Goal: Task Accomplishment & Management: Complete application form

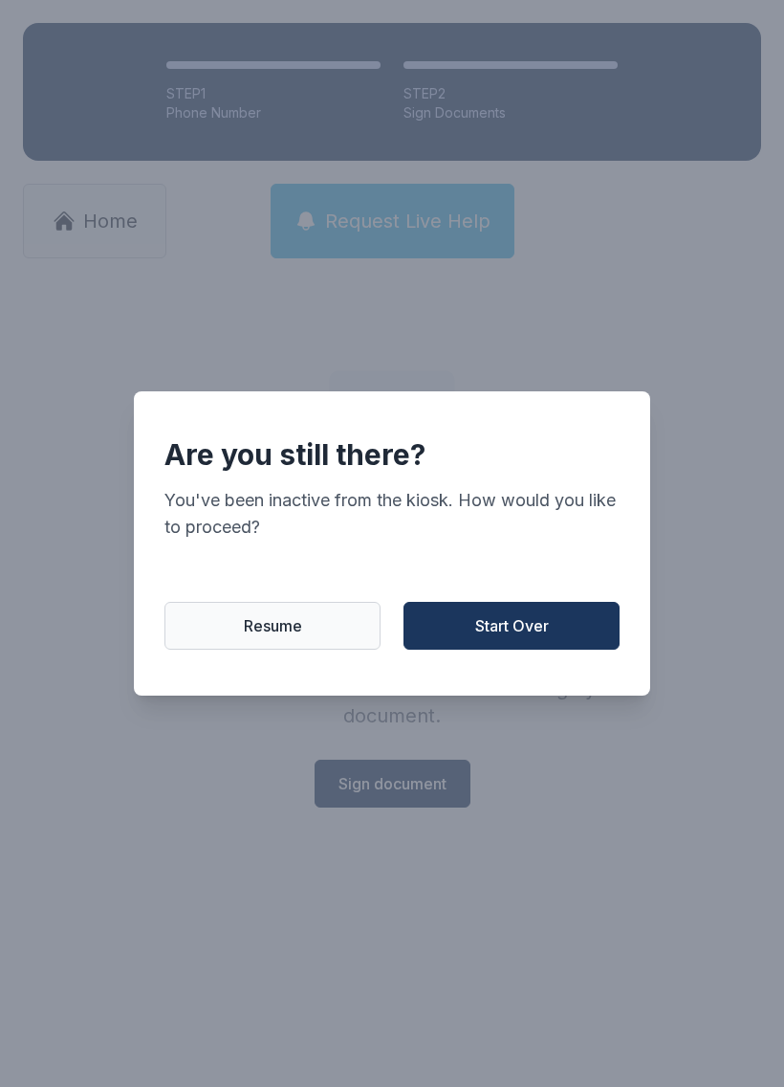
click at [561, 650] on button "Start Over" at bounding box center [512, 626] width 216 height 48
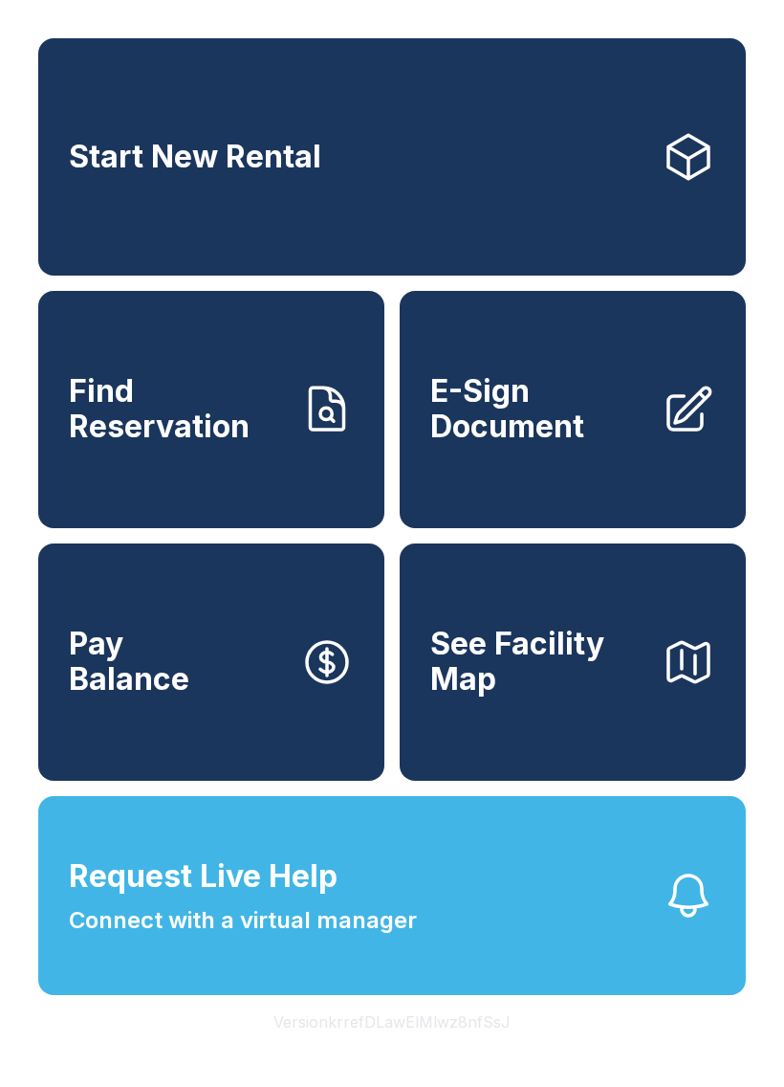
click at [546, 444] on span "E-Sign Document" at bounding box center [538, 409] width 216 height 70
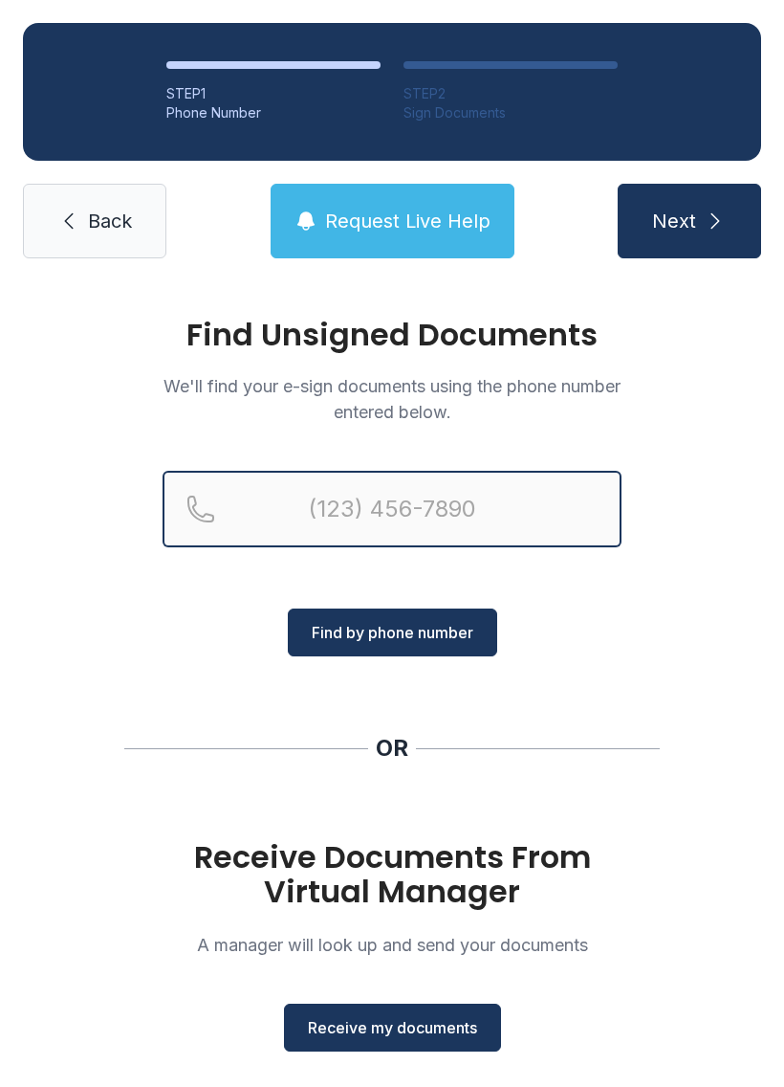
click at [422, 477] on input "Reservation phone number" at bounding box center [392, 509] width 459 height 77
type input "("
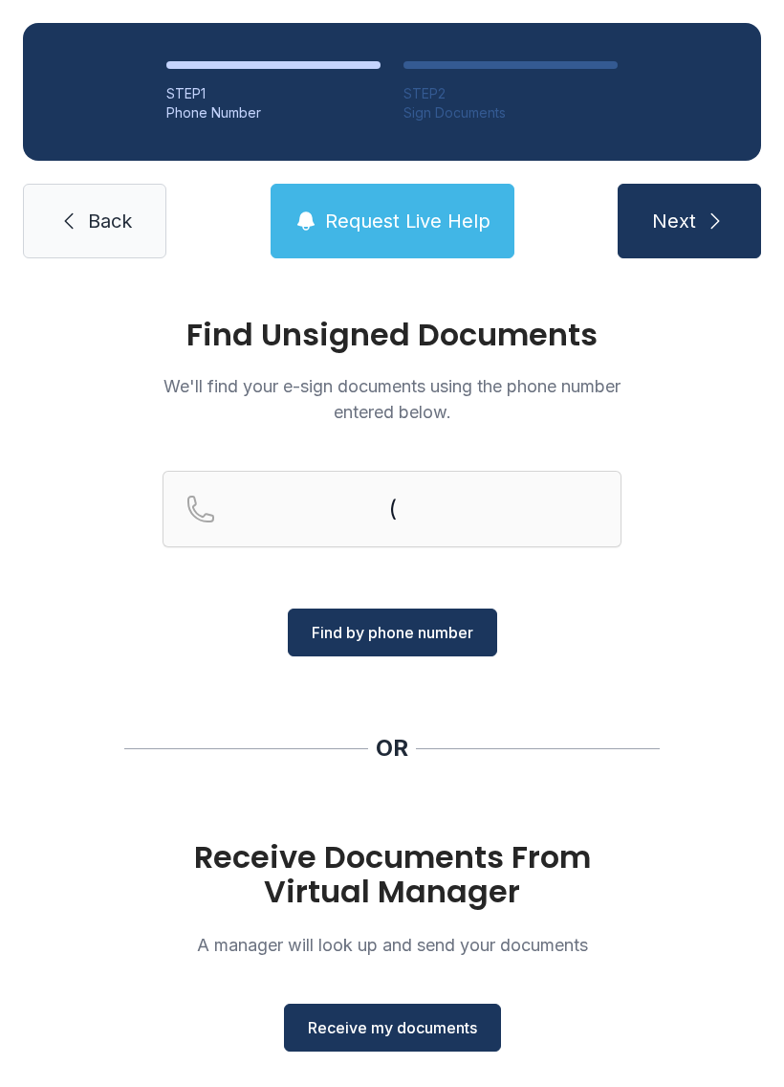
click at [392, 1029] on span "Receive my documents" at bounding box center [392, 1027] width 169 height 23
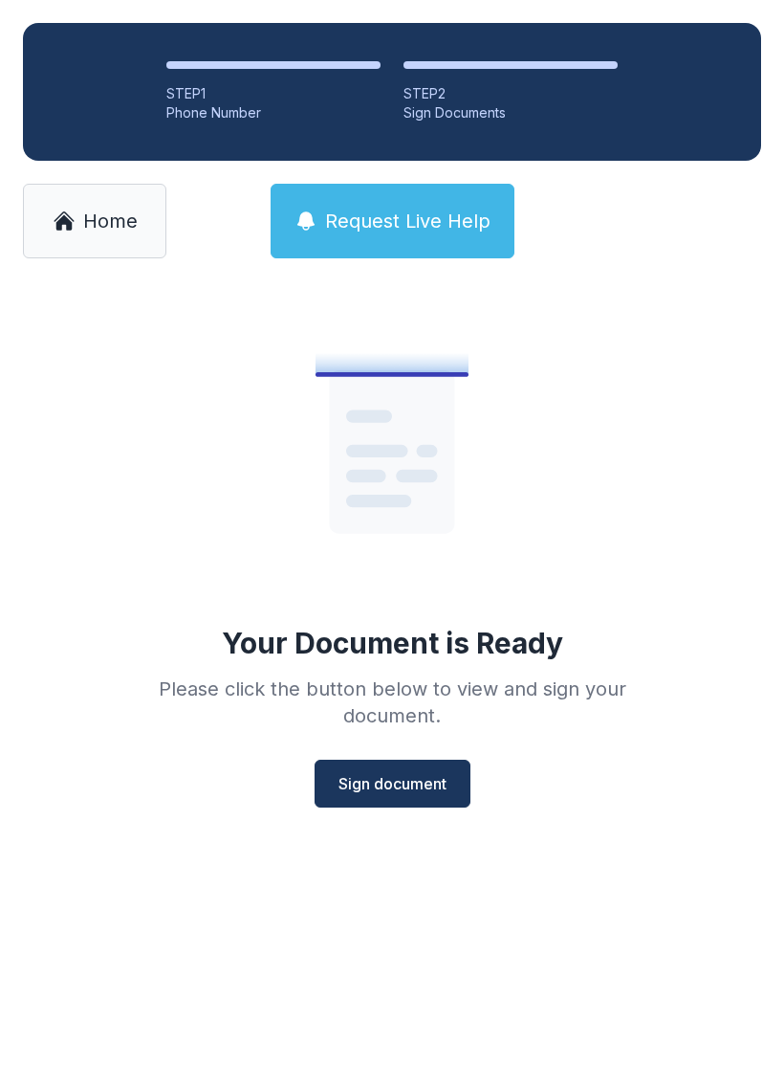
click at [394, 779] on span "Sign document" at bounding box center [393, 783] width 108 height 23
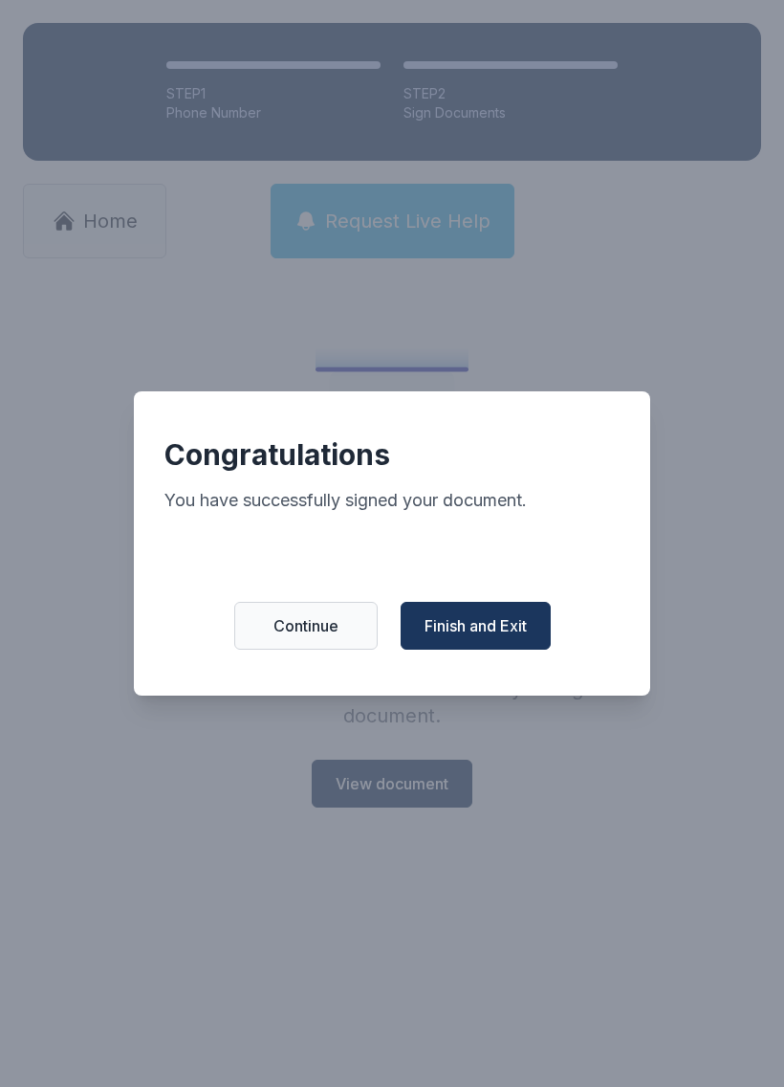
click at [486, 637] on span "Finish and Exit" at bounding box center [476, 625] width 102 height 23
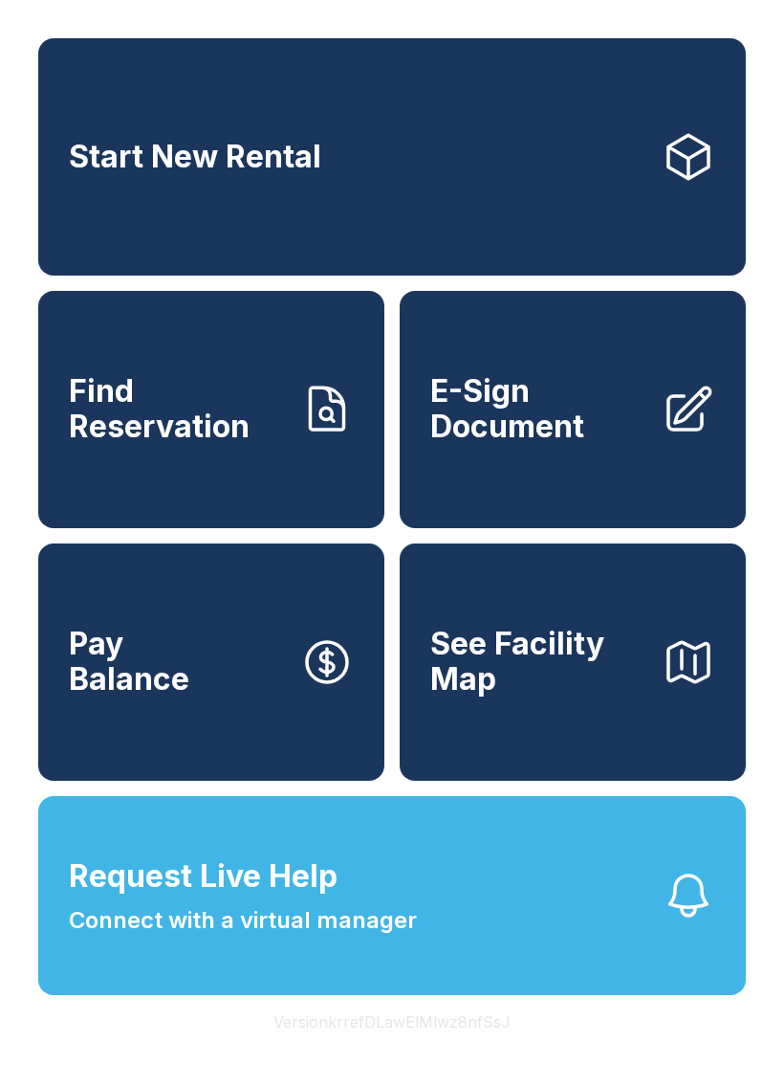
click at [550, 437] on span "E-Sign Document" at bounding box center [538, 409] width 216 height 70
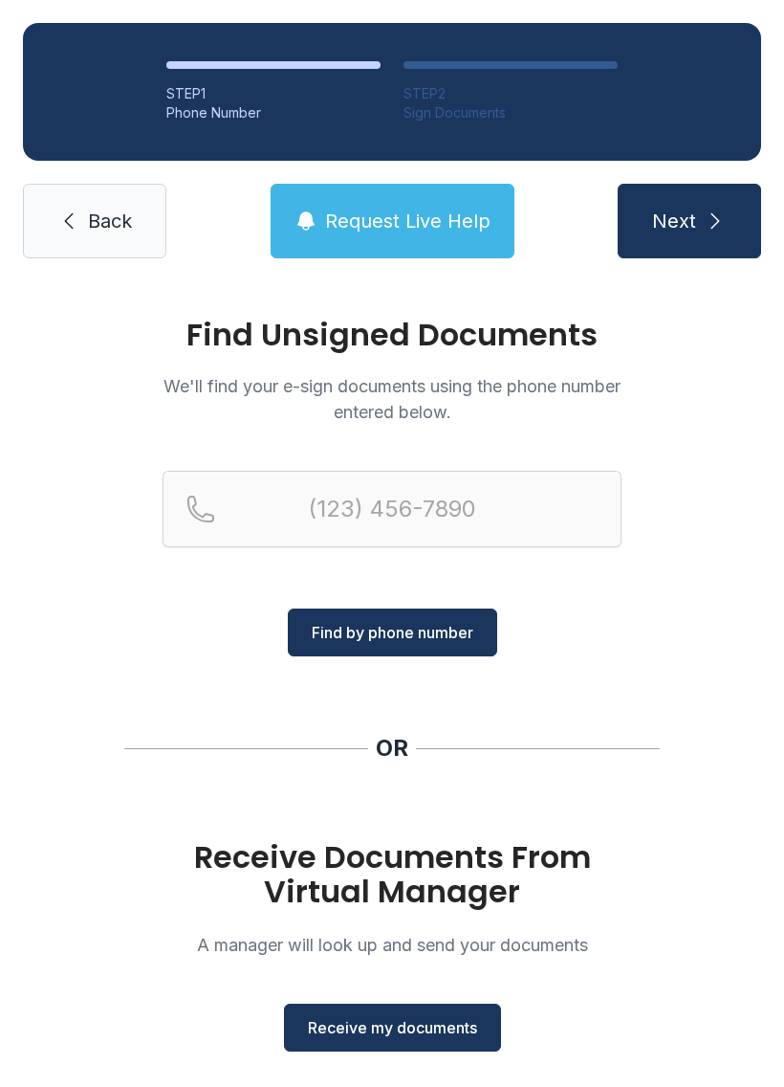
click at [421, 1039] on button "Receive my documents" at bounding box center [392, 1028] width 217 height 48
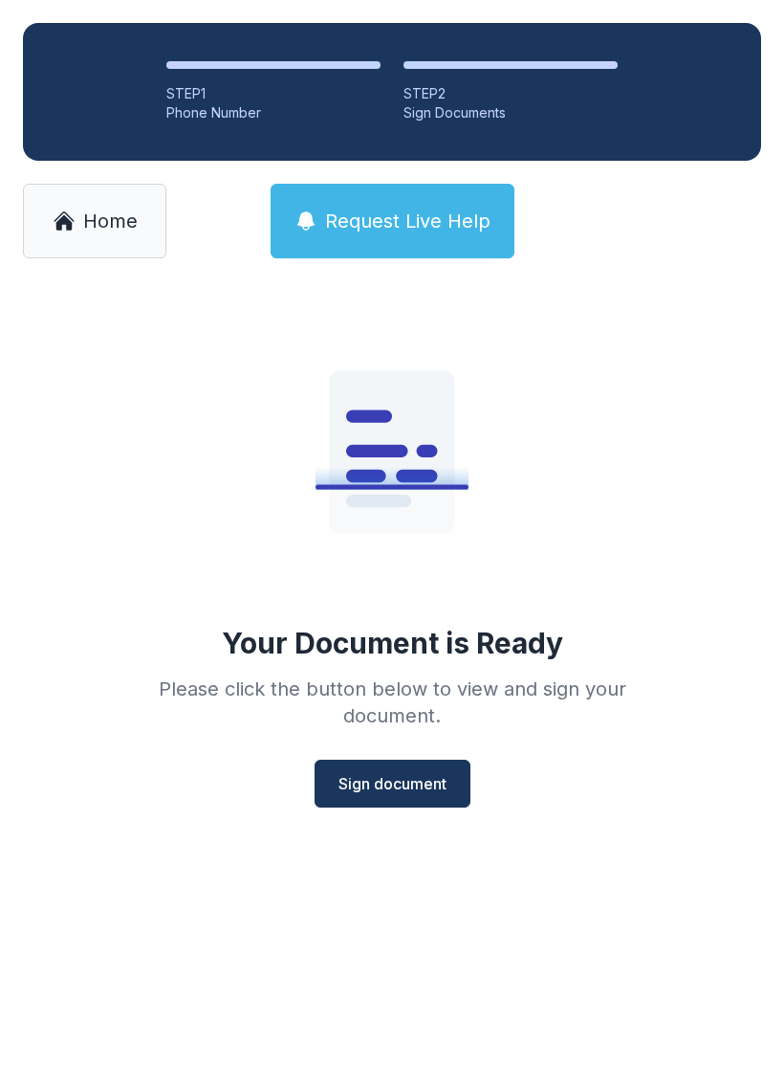
click at [430, 792] on span "Sign document" at bounding box center [393, 783] width 108 height 23
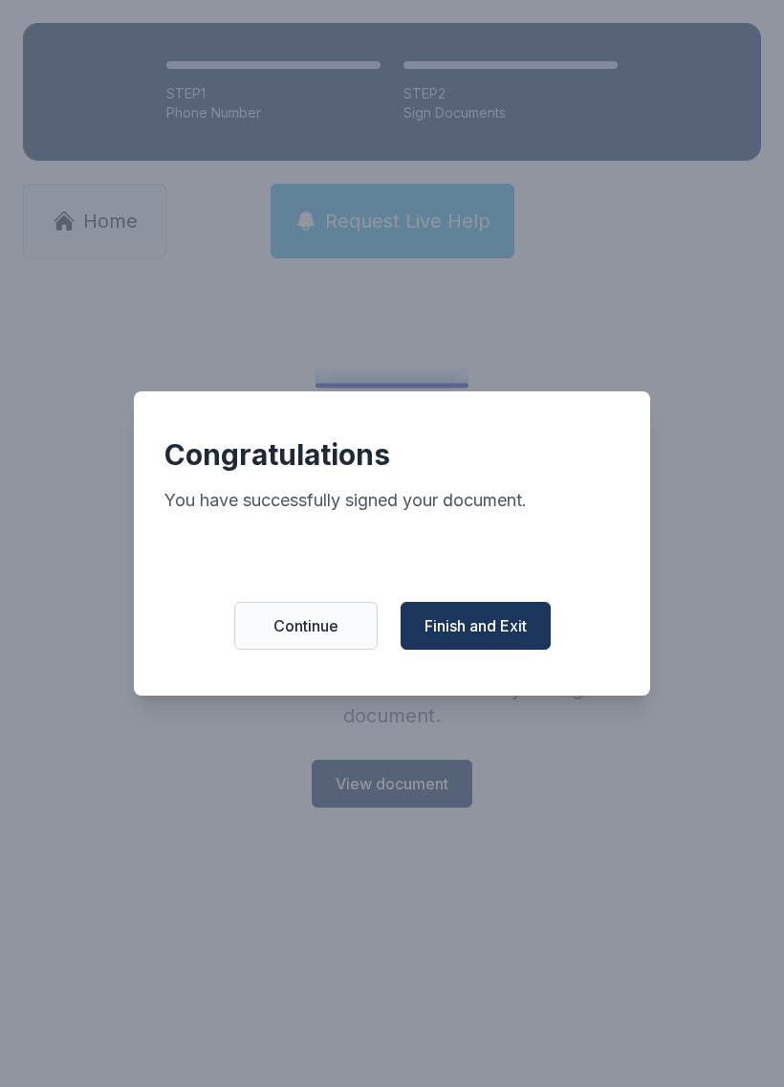
click at [487, 629] on span "Finish and Exit" at bounding box center [476, 625] width 102 height 23
